Goal: Task Accomplishment & Management: Use online tool/utility

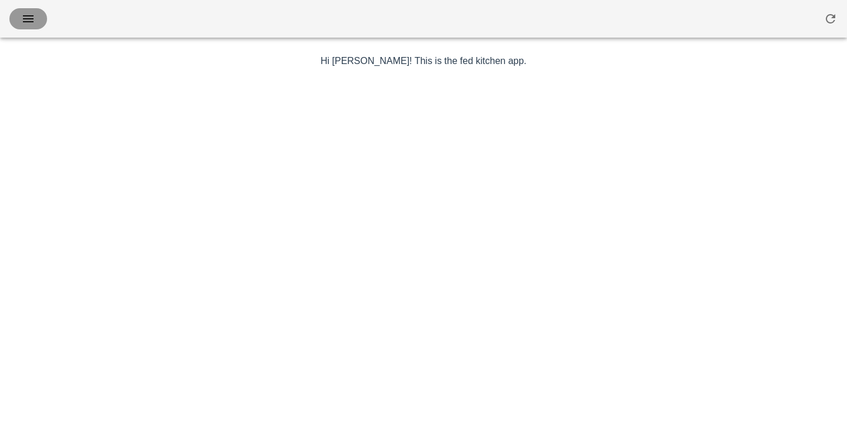
click at [27, 19] on icon "button" at bounding box center [28, 19] width 14 height 14
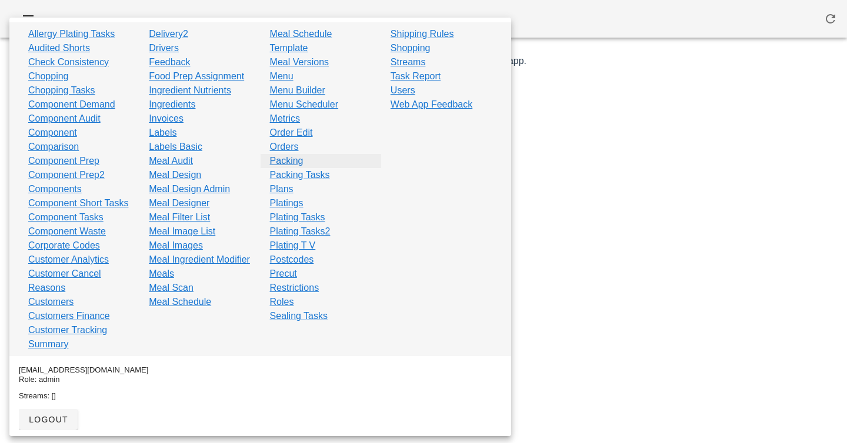
click at [290, 163] on link "Packing" at bounding box center [287, 161] width 34 height 14
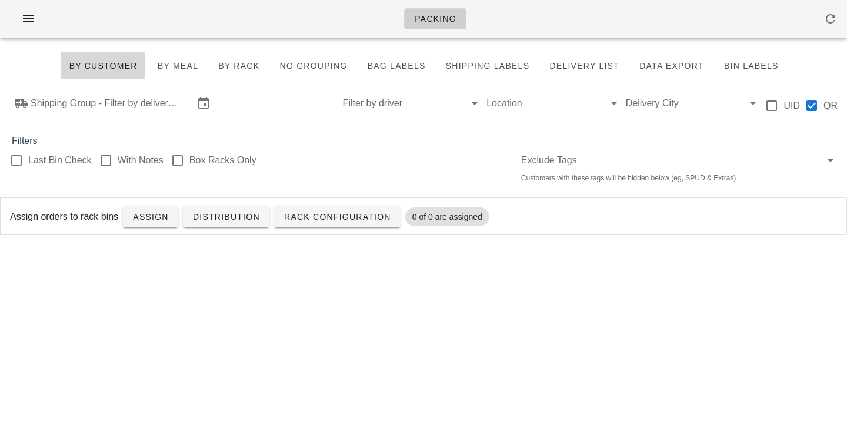
click at [79, 98] on input "Shipping Group - Filter by delivery logistics" at bounding box center [113, 103] width 164 height 19
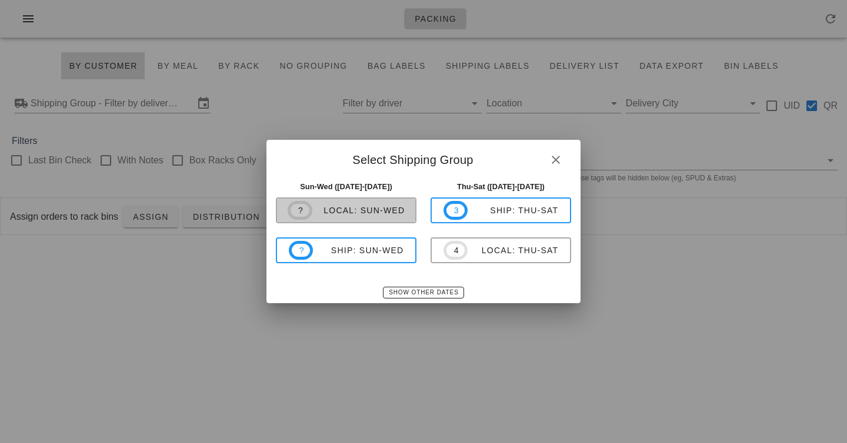
click at [374, 209] on div "local: Sun-Wed" at bounding box center [358, 210] width 93 height 9
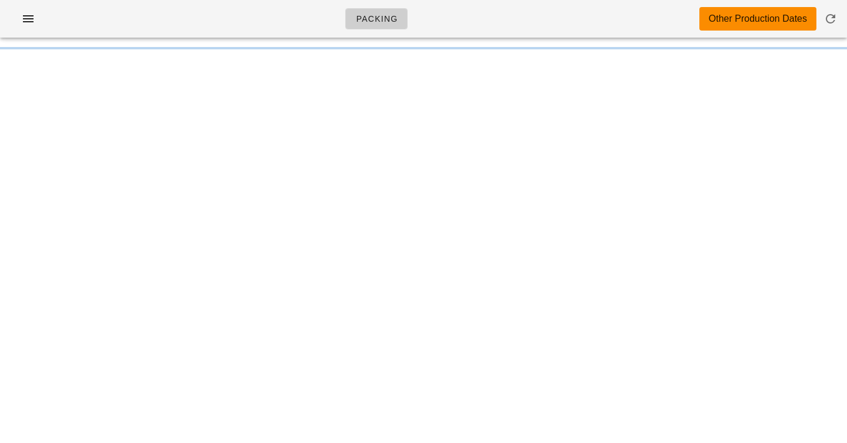
click at [309, 9] on div "Packing Other Production Dates" at bounding box center [423, 19] width 847 height 38
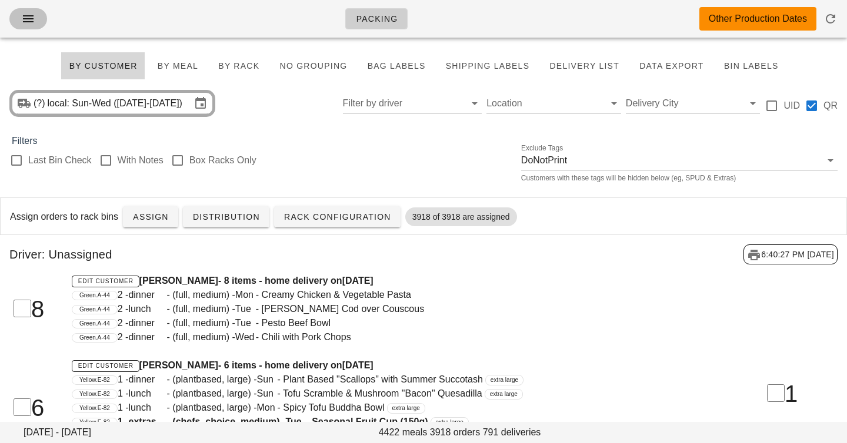
click at [28, 22] on icon "button" at bounding box center [28, 19] width 14 height 14
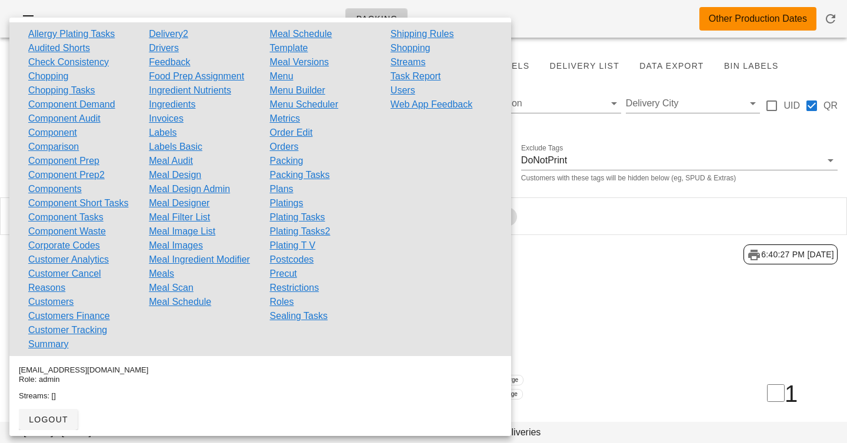
click at [650, 149] on div "Last Bin Check With Notes Box Racks Only Exclude Tags DoNotPrint Customers with…" at bounding box center [423, 167] width 847 height 38
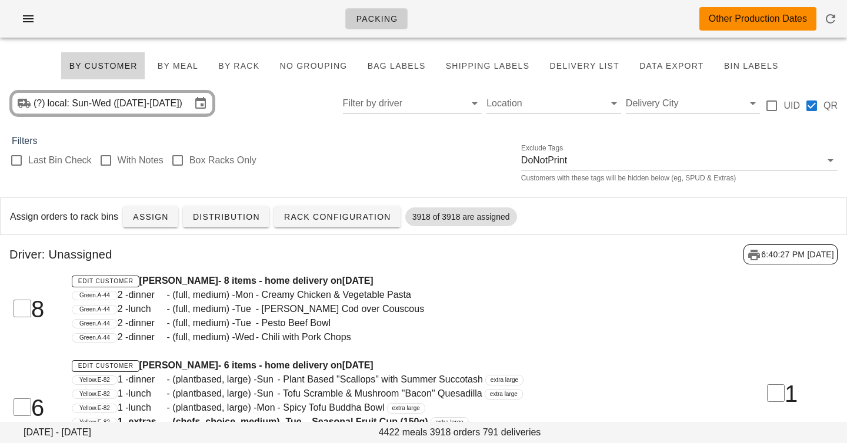
click at [462, 165] on div "Last Bin Check With Notes Box Racks Only Exclude Tags DoNotPrint Customers with…" at bounding box center [423, 167] width 847 height 38
click at [37, 14] on span "button" at bounding box center [28, 19] width 19 height 14
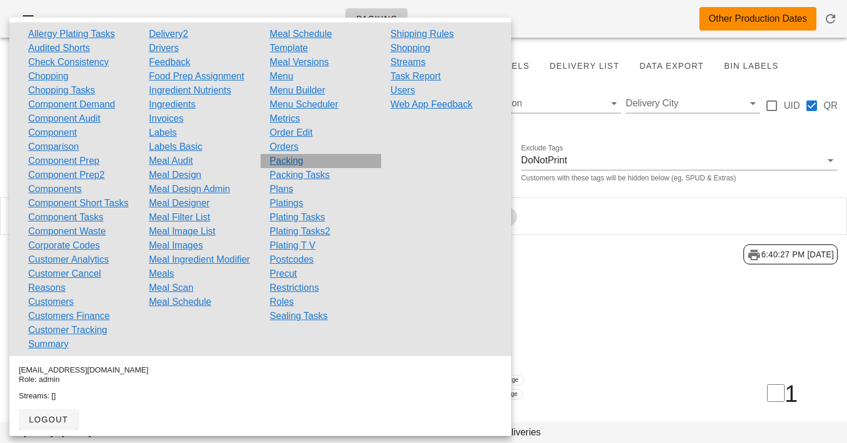
click at [296, 159] on link "Packing" at bounding box center [287, 161] width 34 height 14
click at [569, 19] on div "Packing Other Production Dates" at bounding box center [423, 19] width 847 height 38
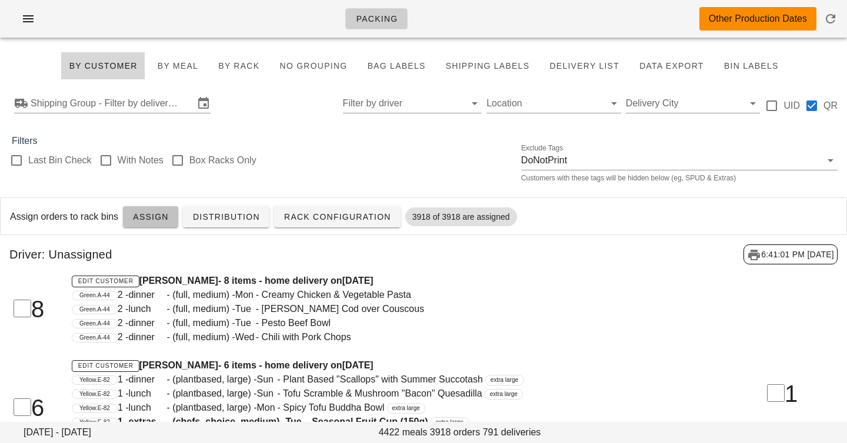
click at [145, 212] on span "Assign" at bounding box center [150, 216] width 36 height 9
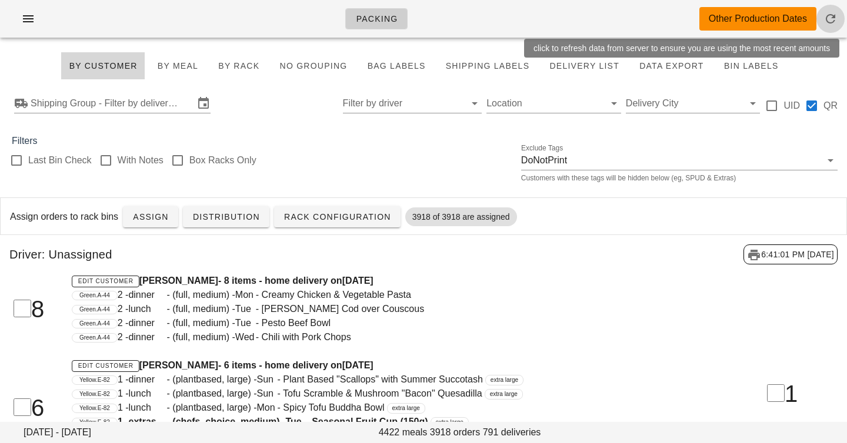
click at [825, 19] on icon "button" at bounding box center [830, 19] width 14 height 14
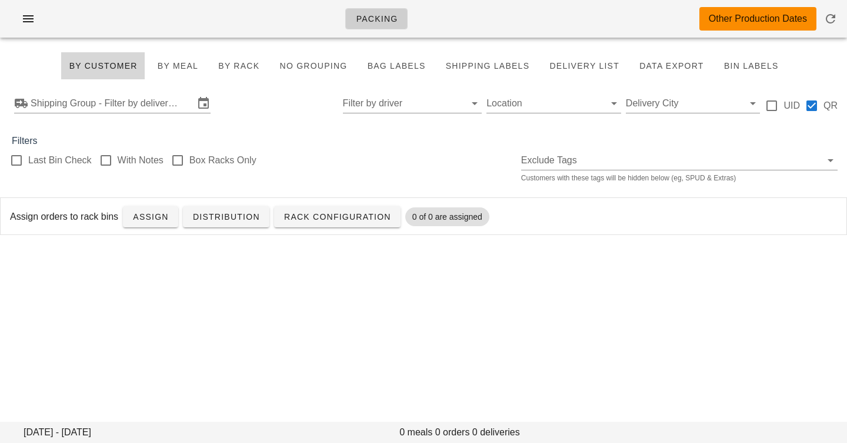
click at [142, 91] on div "Shipping Group - Filter by delivery logistics Filter by driver Location Deliver…" at bounding box center [423, 104] width 847 height 38
click at [143, 96] on input "Shipping Group - Filter by delivery logistics" at bounding box center [113, 103] width 164 height 19
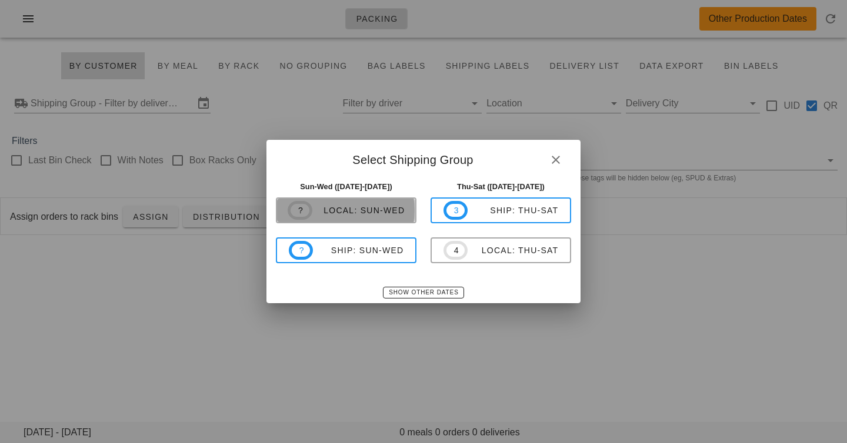
click at [325, 206] on div "local: Sun-Wed" at bounding box center [358, 210] width 93 height 9
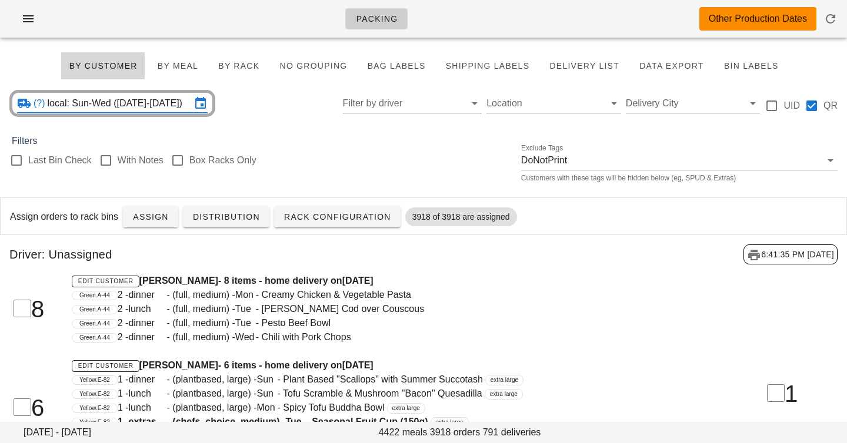
click at [126, 104] on input "local: Sun-Wed (Aug 31-Sep 3)" at bounding box center [120, 103] width 144 height 19
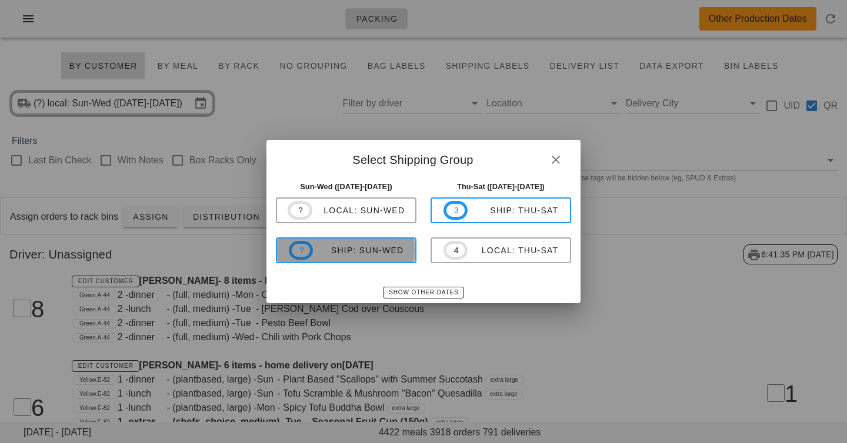
click at [337, 246] on div "ship: Sun-Wed" at bounding box center [358, 250] width 91 height 9
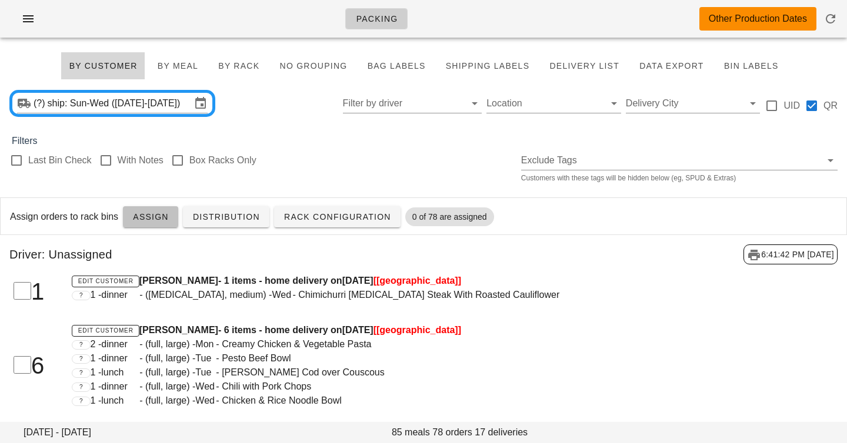
click at [135, 222] on span "Assign" at bounding box center [150, 216] width 36 height 9
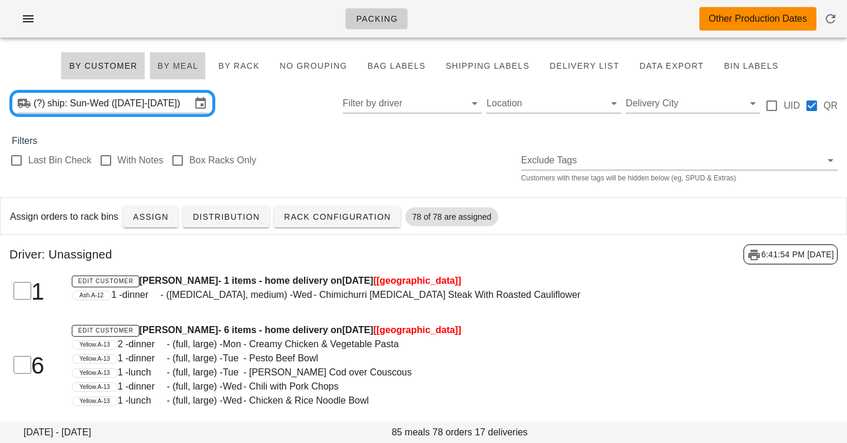
click at [185, 64] on span "By Meal" at bounding box center [177, 65] width 41 height 9
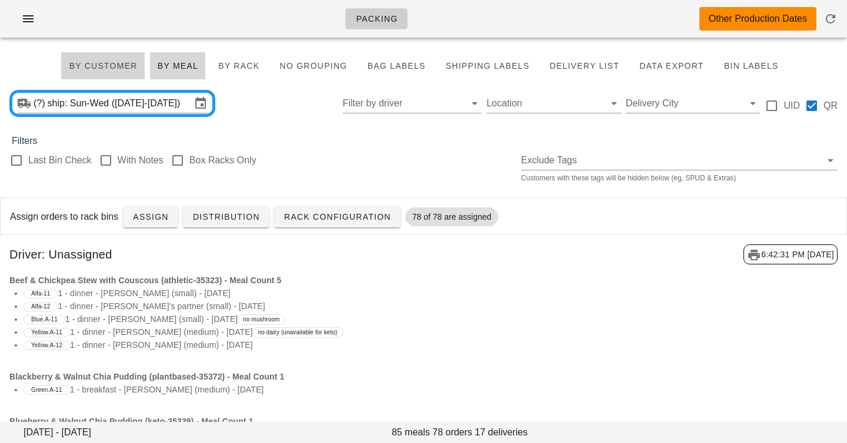
click at [80, 72] on button "By Customer" at bounding box center [103, 66] width 84 height 28
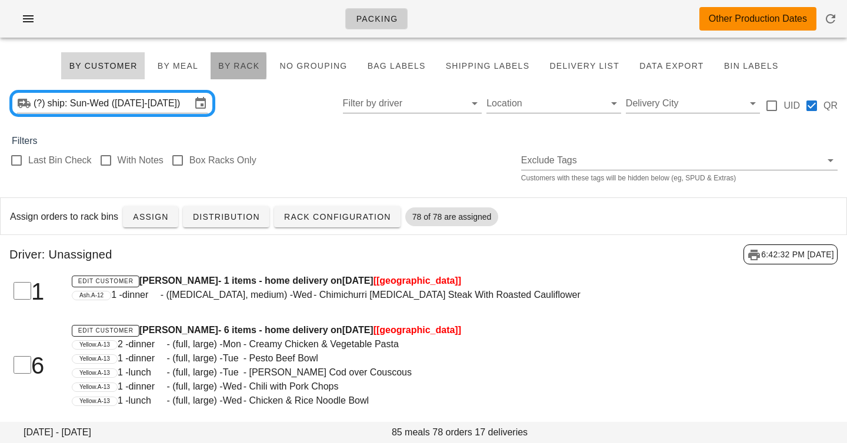
click at [234, 64] on span "By Rack" at bounding box center [239, 65] width 42 height 9
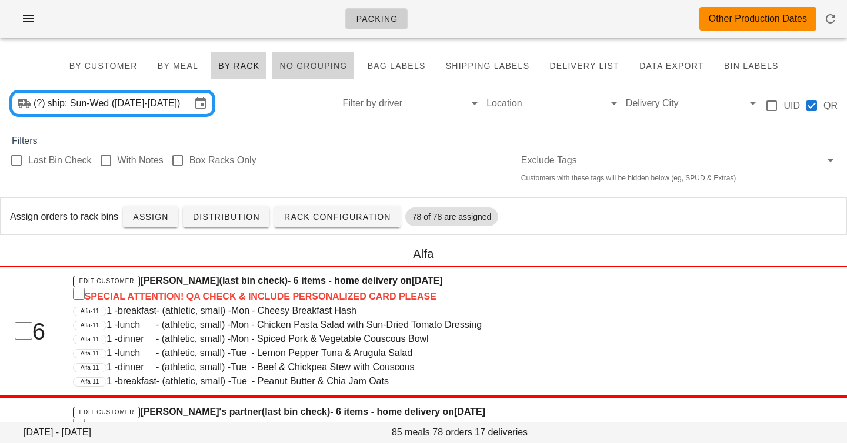
click at [315, 56] on button "No grouping" at bounding box center [313, 66] width 83 height 28
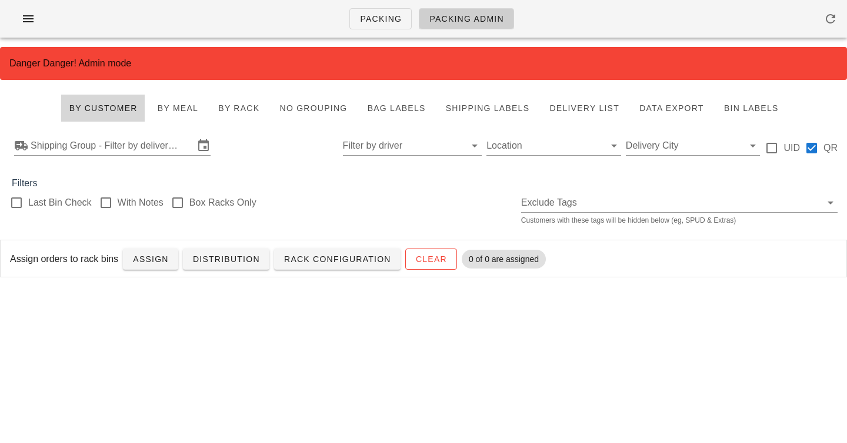
click at [292, 64] on div "Danger Danger! Admin mode" at bounding box center [423, 63] width 828 height 14
click at [38, 8] on button "button" at bounding box center [28, 18] width 38 height 21
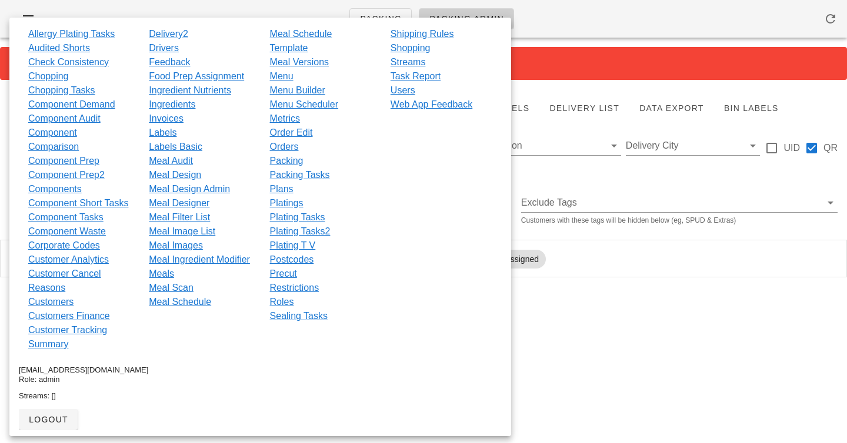
click at [319, 5] on div "Packing Packing Admin" at bounding box center [423, 19] width 847 height 38
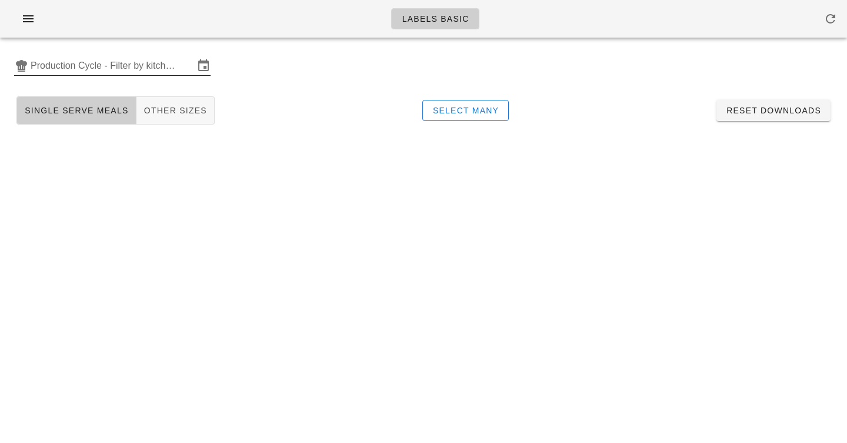
click at [132, 72] on input "Production Cycle - Filter by kitchen production schedules" at bounding box center [113, 65] width 164 height 19
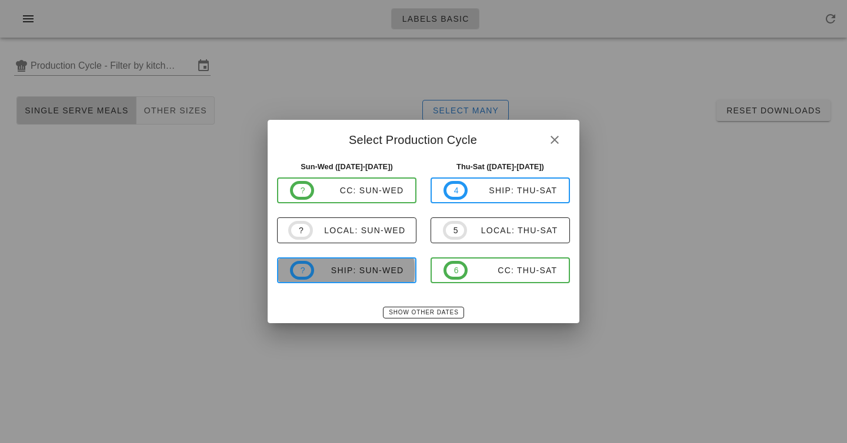
click at [348, 263] on span "? ship: Sun-Wed" at bounding box center [347, 270] width 114 height 19
type input "ship: Sun-Wed ([DATE]-[DATE])"
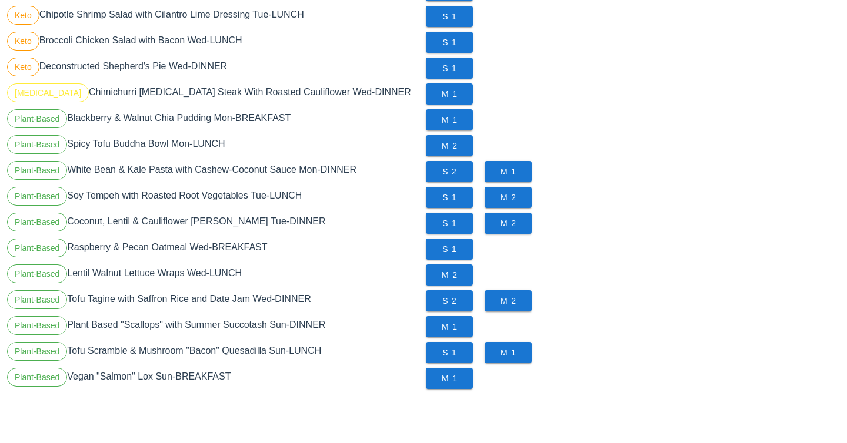
scroll to position [553, 0]
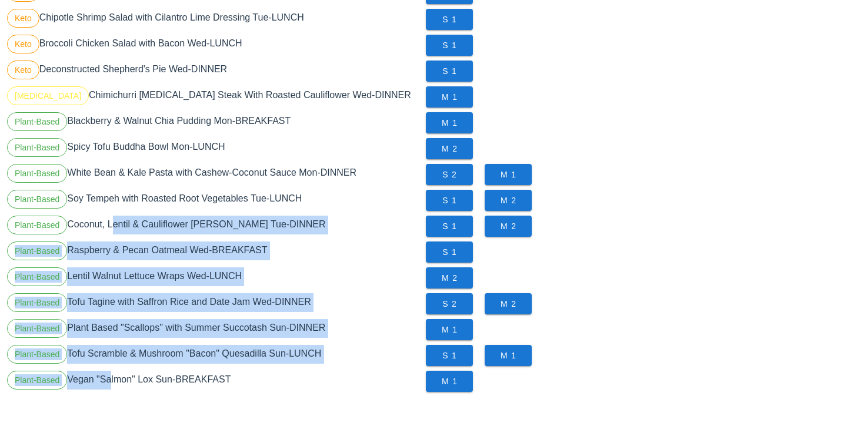
drag, startPoint x: 105, startPoint y: 378, endPoint x: 110, endPoint y: 221, distance: 157.7
click at [649, 286] on div "M 2" at bounding box center [632, 278] width 419 height 26
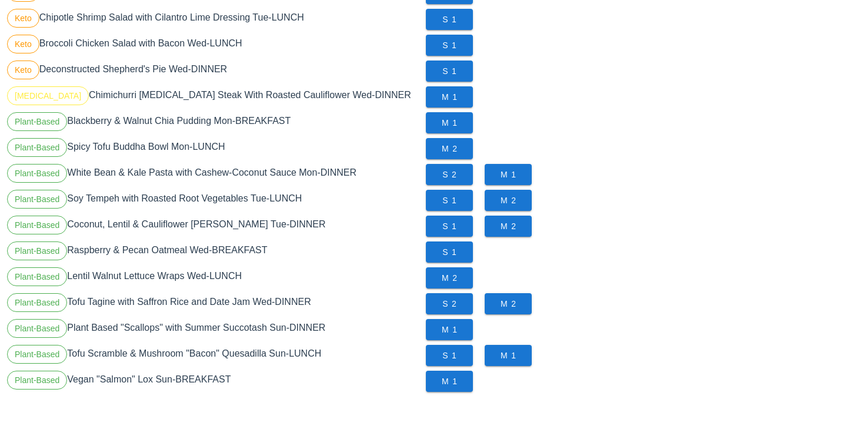
click at [649, 286] on div "M 2" at bounding box center [632, 278] width 419 height 26
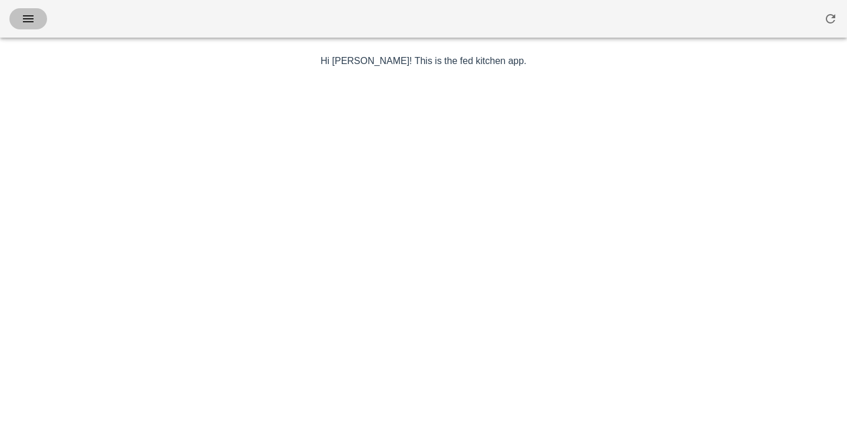
click at [34, 23] on icon "button" at bounding box center [28, 19] width 14 height 14
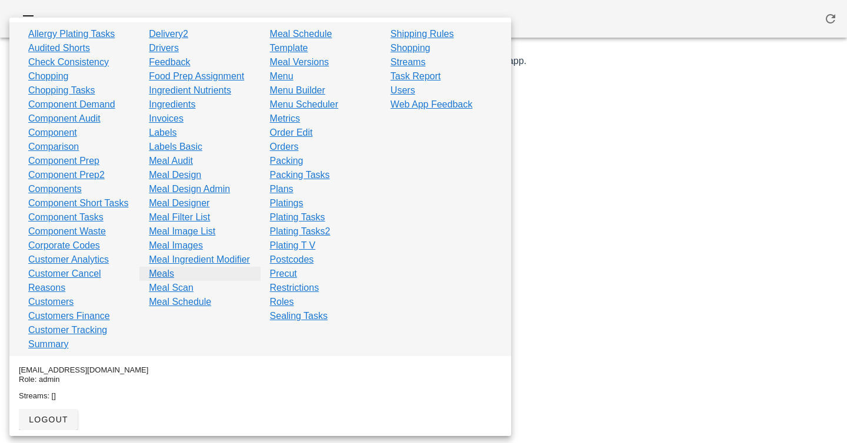
click at [166, 281] on link "Meals" at bounding box center [161, 274] width 25 height 14
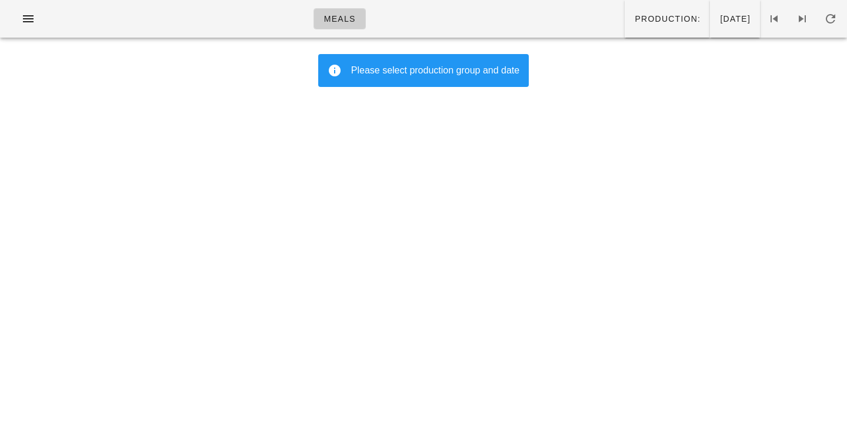
click at [380, 75] on div "Please select production group and date" at bounding box center [435, 71] width 168 height 14
click at [719, 19] on span "[DATE]" at bounding box center [734, 18] width 31 height 9
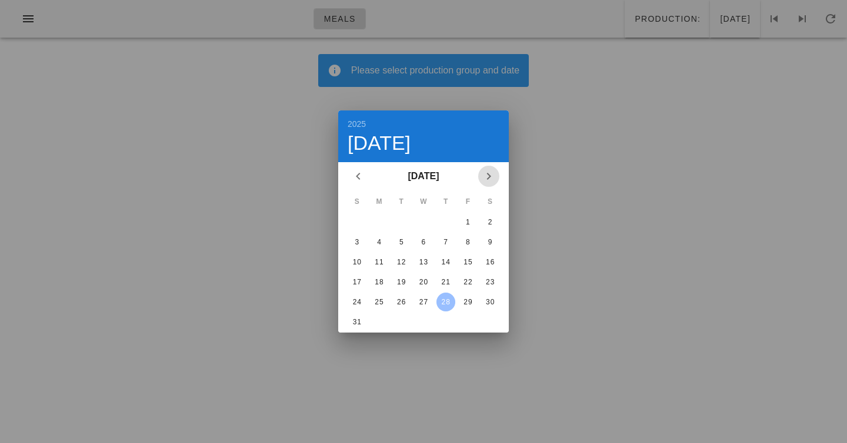
click at [490, 174] on icon "Next month" at bounding box center [489, 176] width 14 height 14
click at [355, 242] on div "7" at bounding box center [357, 242] width 19 height 8
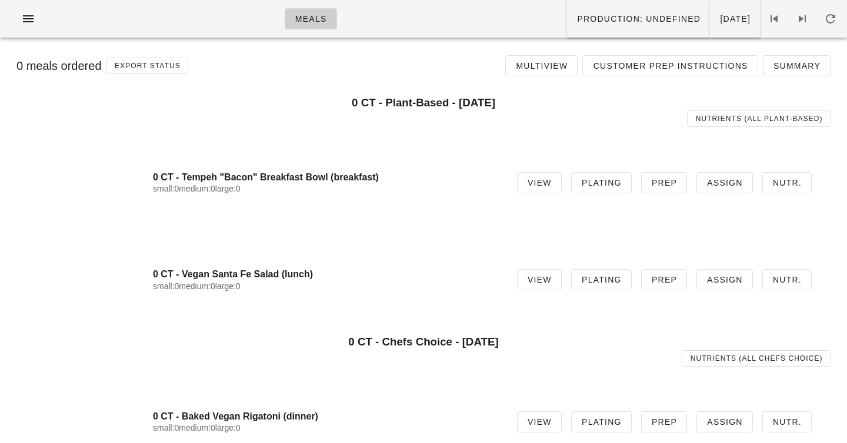
scroll to position [3, 0]
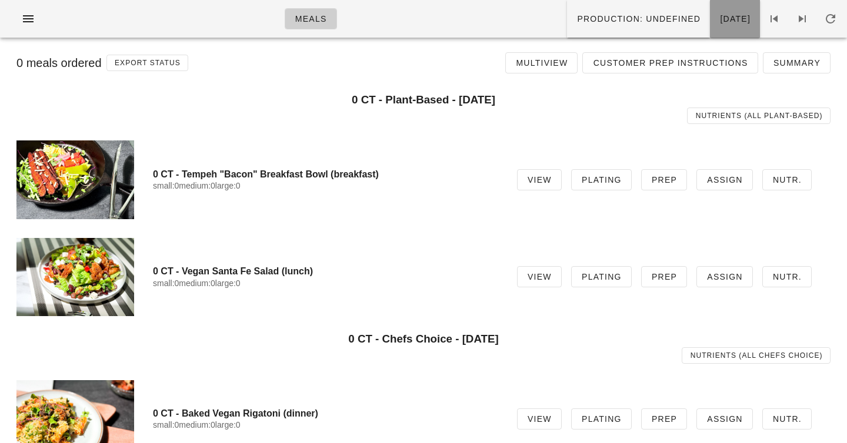
click at [710, 31] on button "[DATE]" at bounding box center [735, 19] width 50 height 38
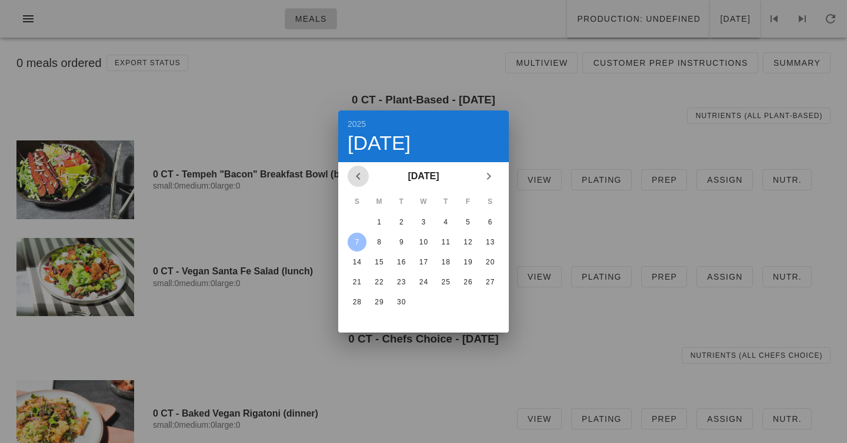
click at [356, 173] on icon "Previous month" at bounding box center [358, 176] width 14 height 14
click at [356, 316] on button "31" at bounding box center [357, 322] width 19 height 19
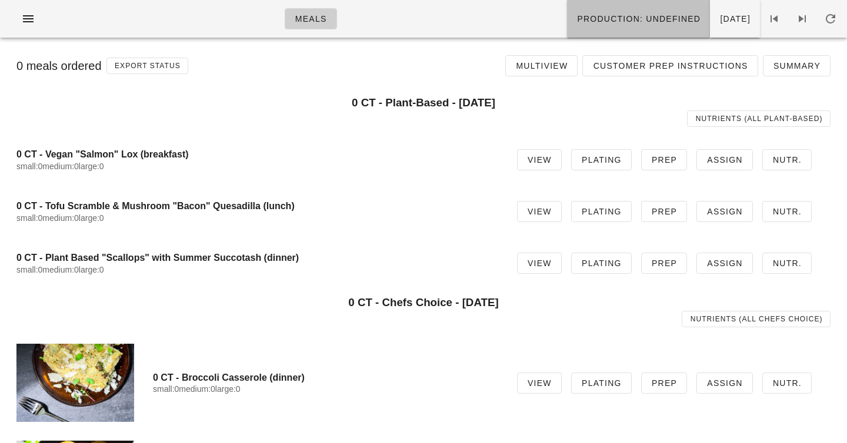
click at [576, 22] on span "Production: undefined" at bounding box center [638, 18] width 124 height 9
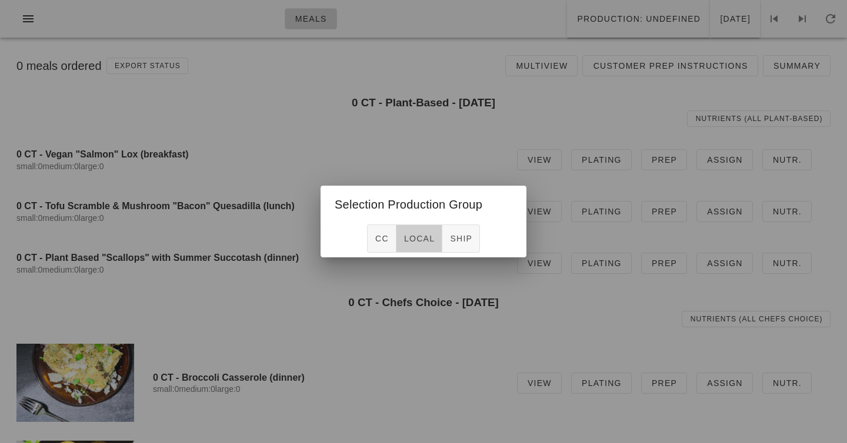
click at [428, 242] on span "local" at bounding box center [418, 238] width 31 height 9
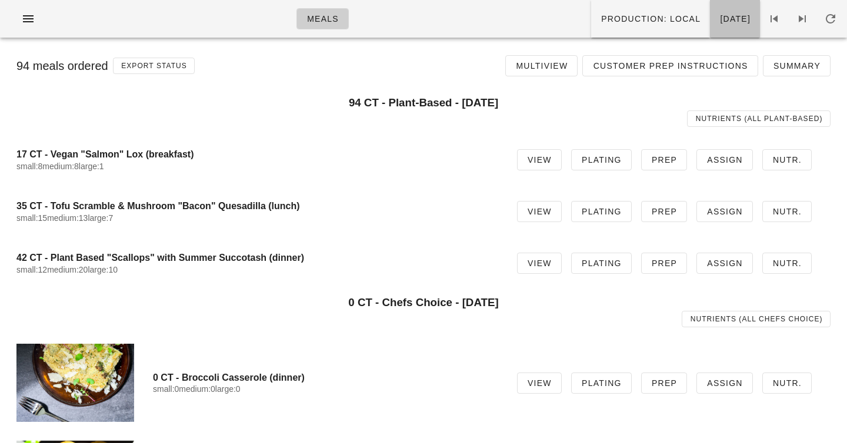
click at [719, 26] on button "[DATE]" at bounding box center [735, 19] width 50 height 38
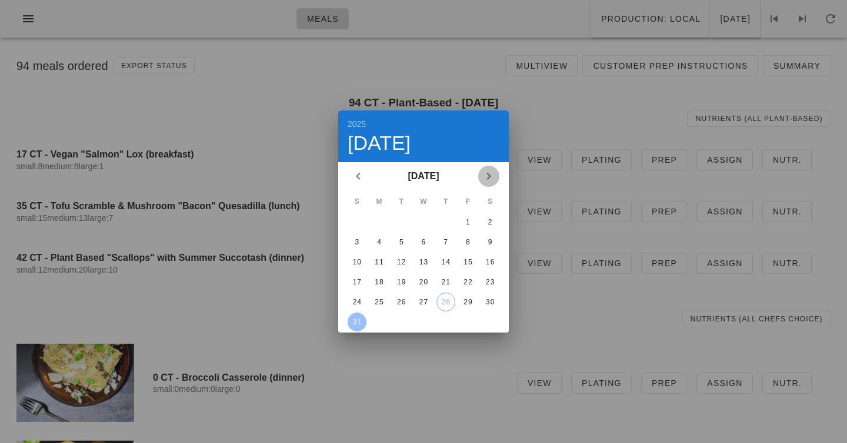
click at [490, 179] on icon "Next month" at bounding box center [489, 176] width 14 height 14
click at [355, 238] on div "7" at bounding box center [357, 242] width 19 height 8
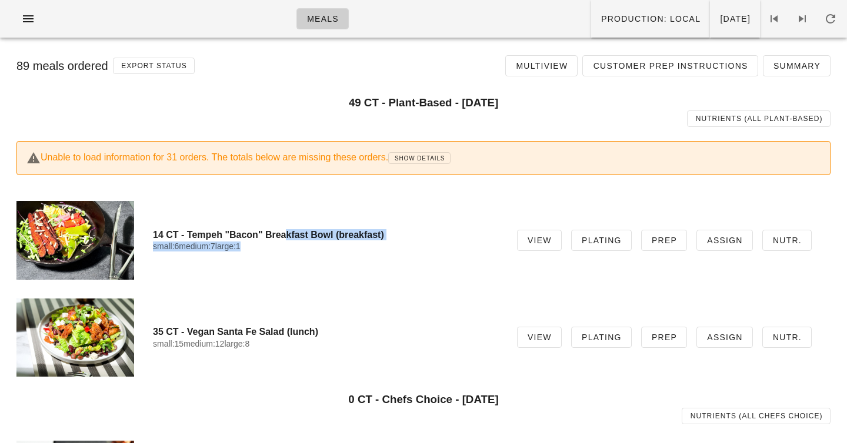
drag, startPoint x: 281, startPoint y: 232, endPoint x: 292, endPoint y: 325, distance: 93.1
click at [292, 325] on div "select the meals you would like to show together 49 CT - Plant-Based - [DATE] N…" at bounding box center [423, 237] width 833 height 297
click at [292, 325] on div "35 CT - Vegan Santa Fe Salad (lunch) small:15 medium:12 large:8" at bounding box center [325, 337] width 345 height 36
drag, startPoint x: 292, startPoint y: 337, endPoint x: 289, endPoint y: 235, distance: 102.4
click at [289, 235] on div "select the meals you would like to show together 49 CT - Plant-Based - [DATE] N…" at bounding box center [423, 237] width 833 height 297
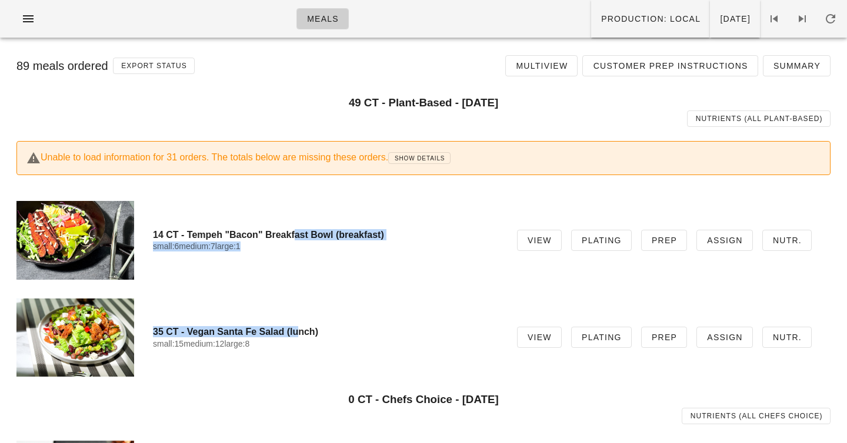
click at [289, 235] on h4 "14 CT - Tempeh "Bacon" Breakfast Bowl (breakfast)" at bounding box center [325, 234] width 345 height 11
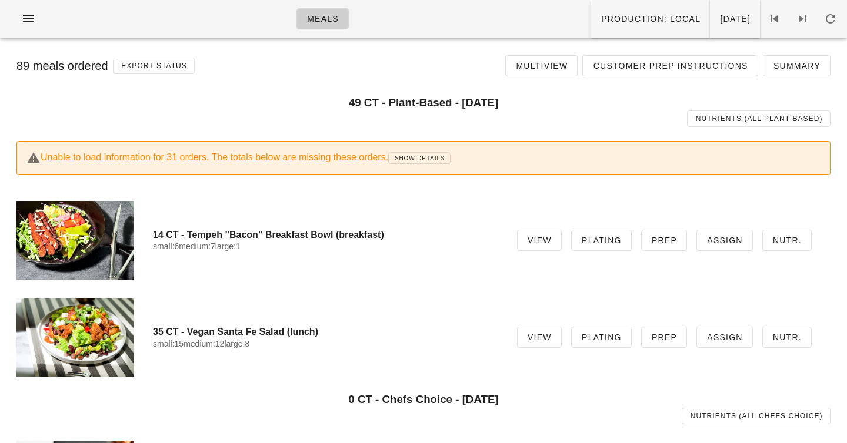
click at [280, 87] on div "select the meals you would like to show together 49 CT - Plant-Based - [DATE] N…" at bounding box center [423, 409] width 833 height 649
click at [177, 157] on div "Unable to load information for 31 orders. The totals below are missing these or…" at bounding box center [423, 158] width 794 height 14
click at [321, 100] on h3 "49 CT - Plant-Based - [DATE]" at bounding box center [423, 102] width 814 height 13
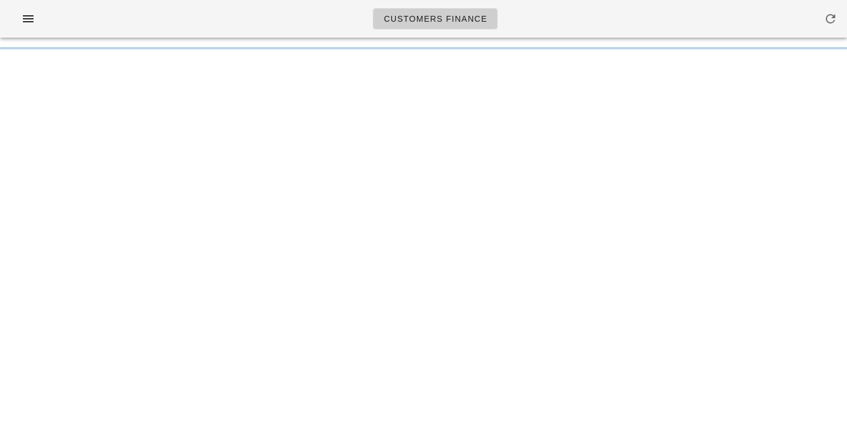
click at [333, 27] on div "Customers Finance" at bounding box center [423, 19] width 847 height 38
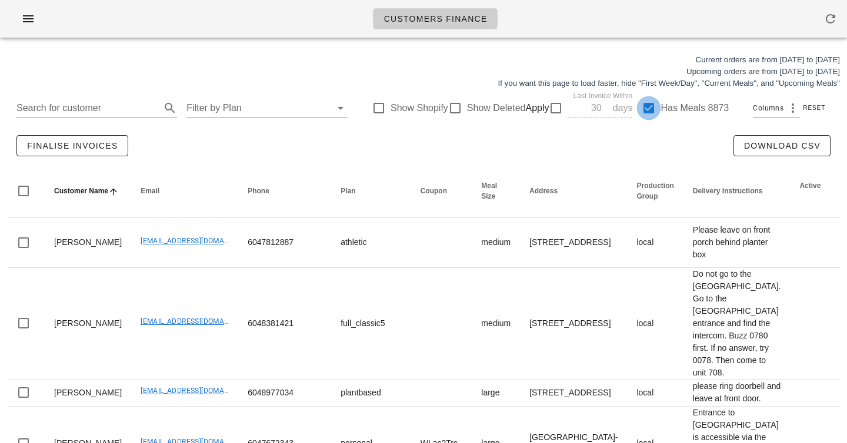
click at [639, 109] on div at bounding box center [649, 108] width 20 height 20
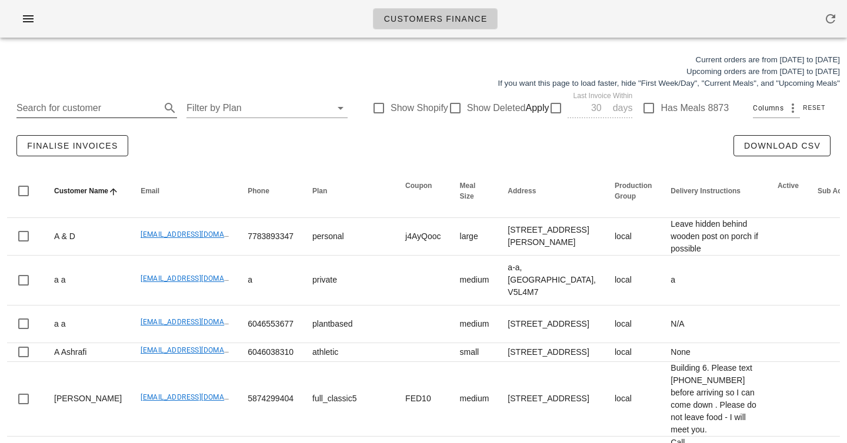
click at [126, 103] on input "Search for customer" at bounding box center [87, 108] width 142 height 19
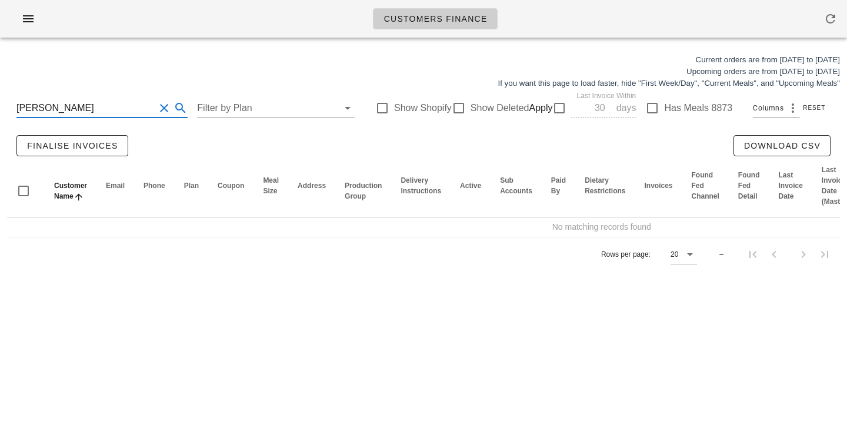
click at [30, 109] on input "[PERSON_NAME]" at bounding box center [85, 108] width 138 height 19
type input "[PERSON_NAME]"
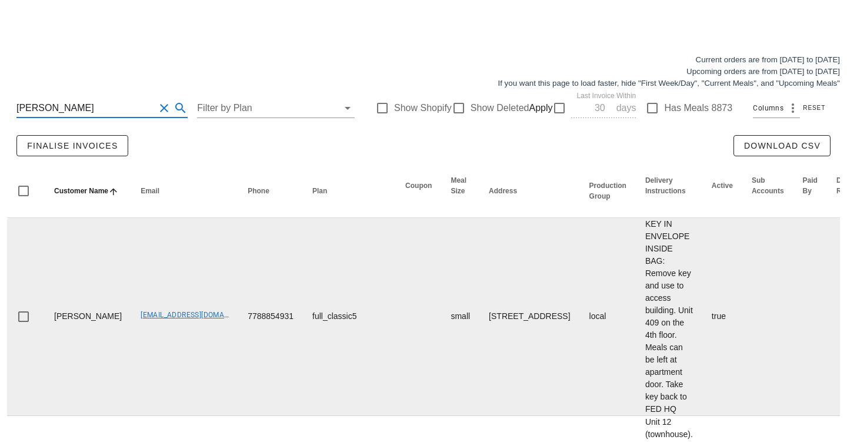
scroll to position [126, 0]
